Goal: Task Accomplishment & Management: Manage account settings

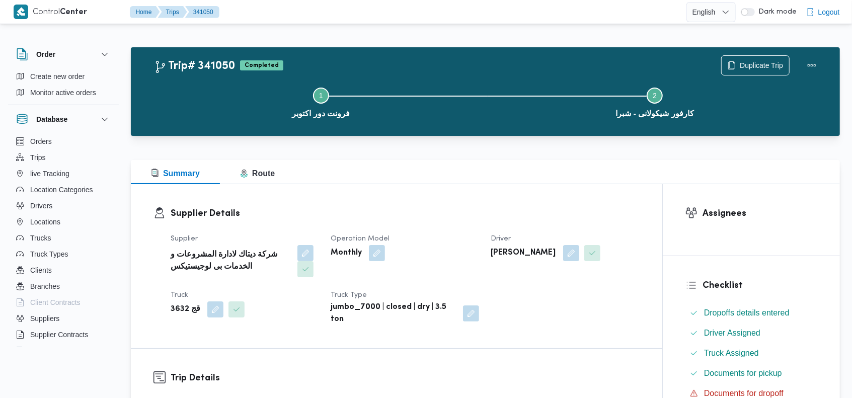
drag, startPoint x: 858, startPoint y: 39, endPoint x: 858, endPoint y: 27, distance: 12.6
click at [852, 27] on html "Control Center Home Trips 341050 English عربي Dark mode Logout Order Create new…" at bounding box center [426, 199] width 852 height 398
click at [808, 63] on button "Actions" at bounding box center [811, 65] width 20 height 20
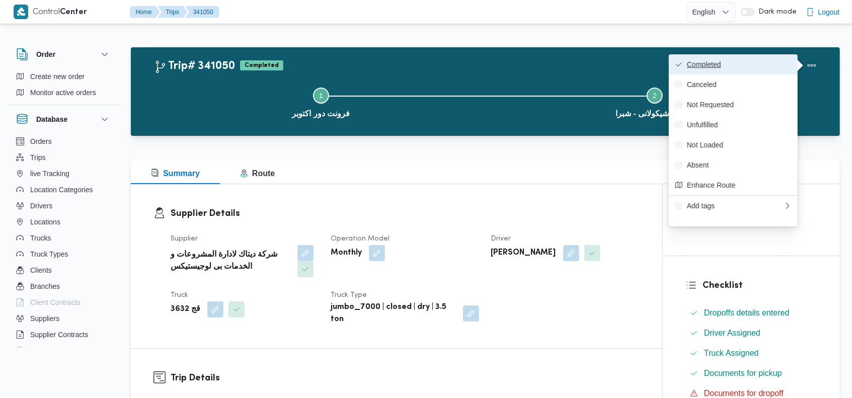
click at [743, 67] on span "Completed" at bounding box center [739, 64] width 105 height 8
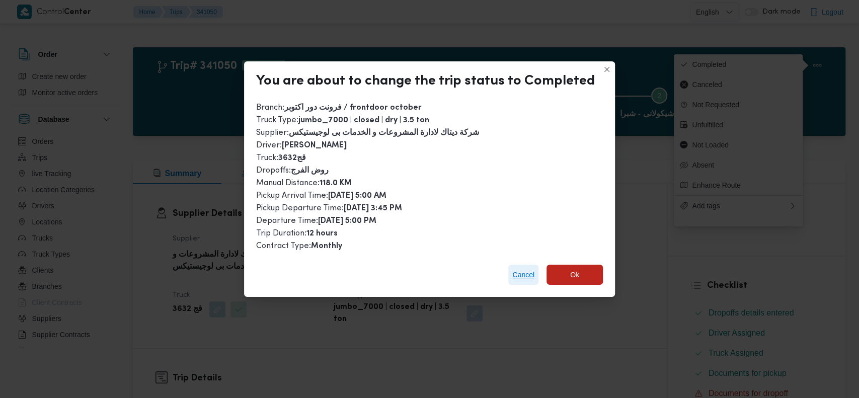
click at [518, 276] on span "Cancel" at bounding box center [523, 275] width 22 height 12
